Goal: Navigation & Orientation: Find specific page/section

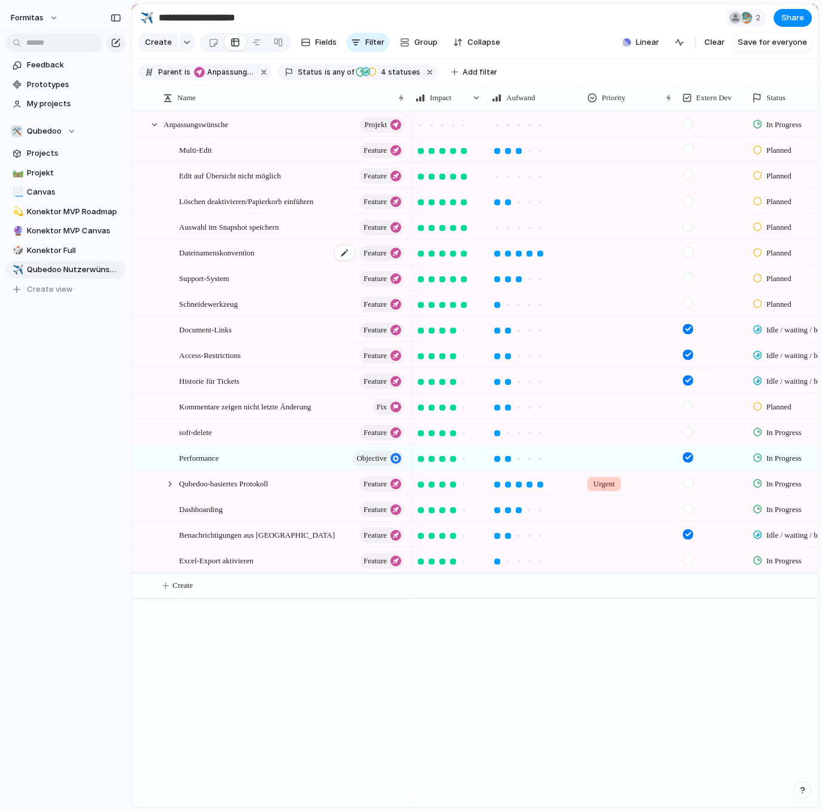
click at [199, 259] on span "Dateinamenskonvention" at bounding box center [216, 252] width 75 height 14
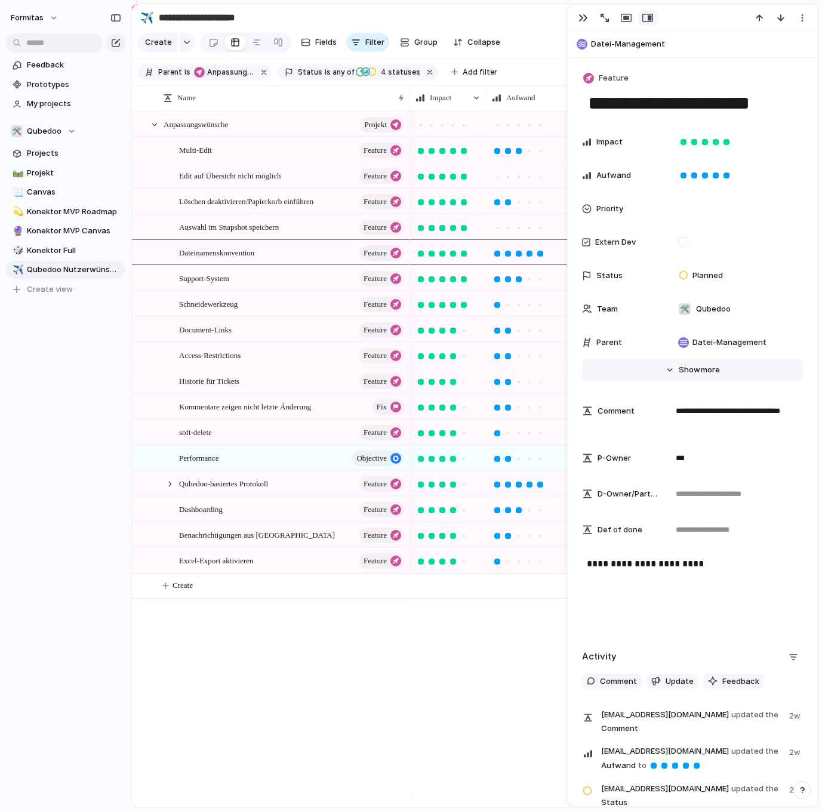
click at [684, 372] on span "Show" at bounding box center [688, 370] width 21 height 12
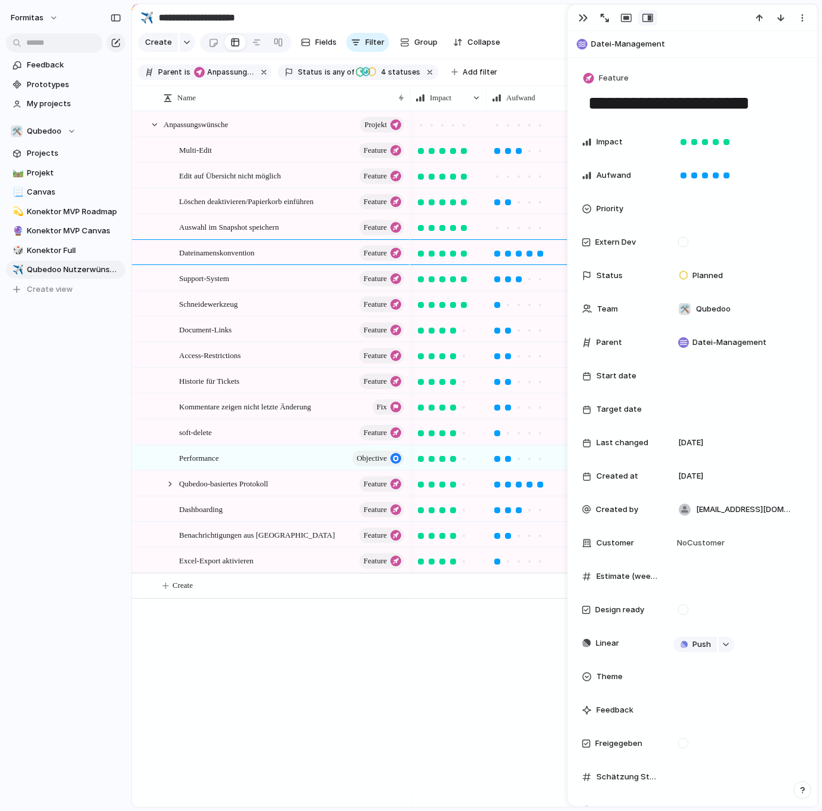
click at [240, 726] on div "Anpassungswünsche Projekt Multi-Edit Feature Edit auf Übersicht nicht möglich F…" at bounding box center [475, 459] width 686 height 696
click at [85, 665] on div "Formitas Feedback Prototypes My projects 🛠️ Qubedoo Projects 🛤️ Projekt 📃 Canva…" at bounding box center [65, 405] width 131 height 811
